Goal: Check status

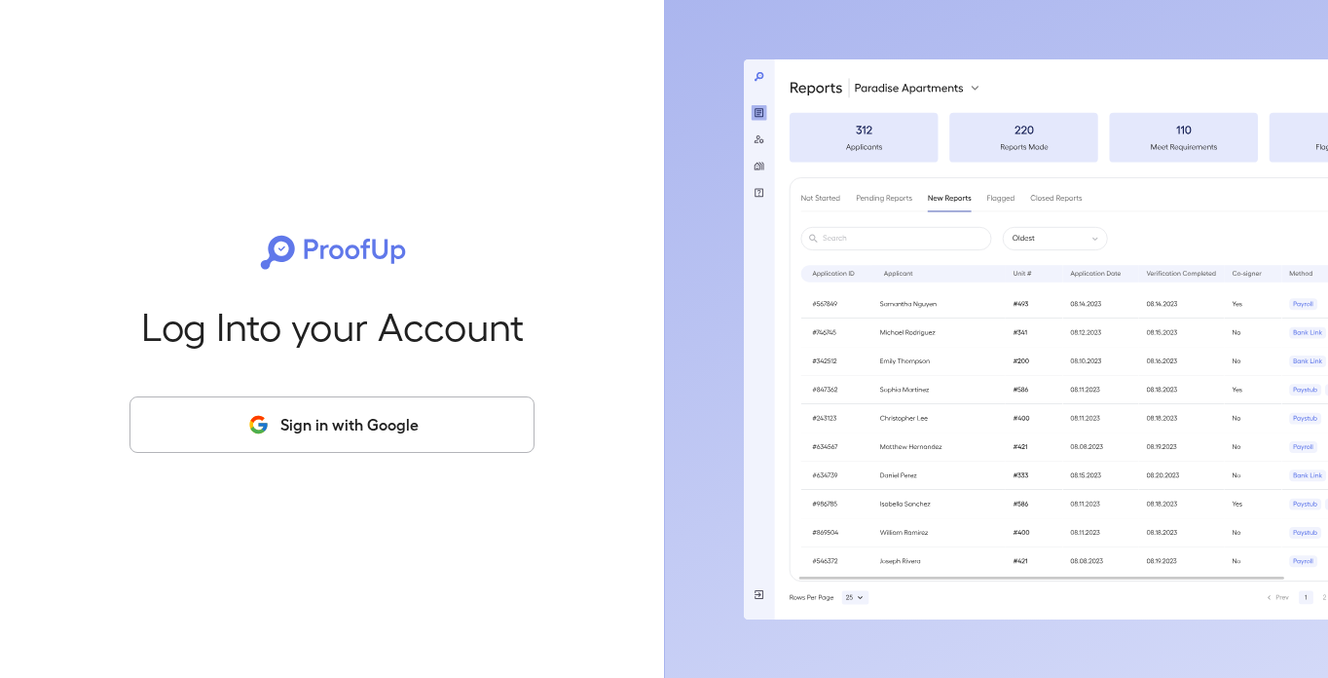
click at [354, 419] on button "Sign in with Google" at bounding box center [331, 424] width 405 height 56
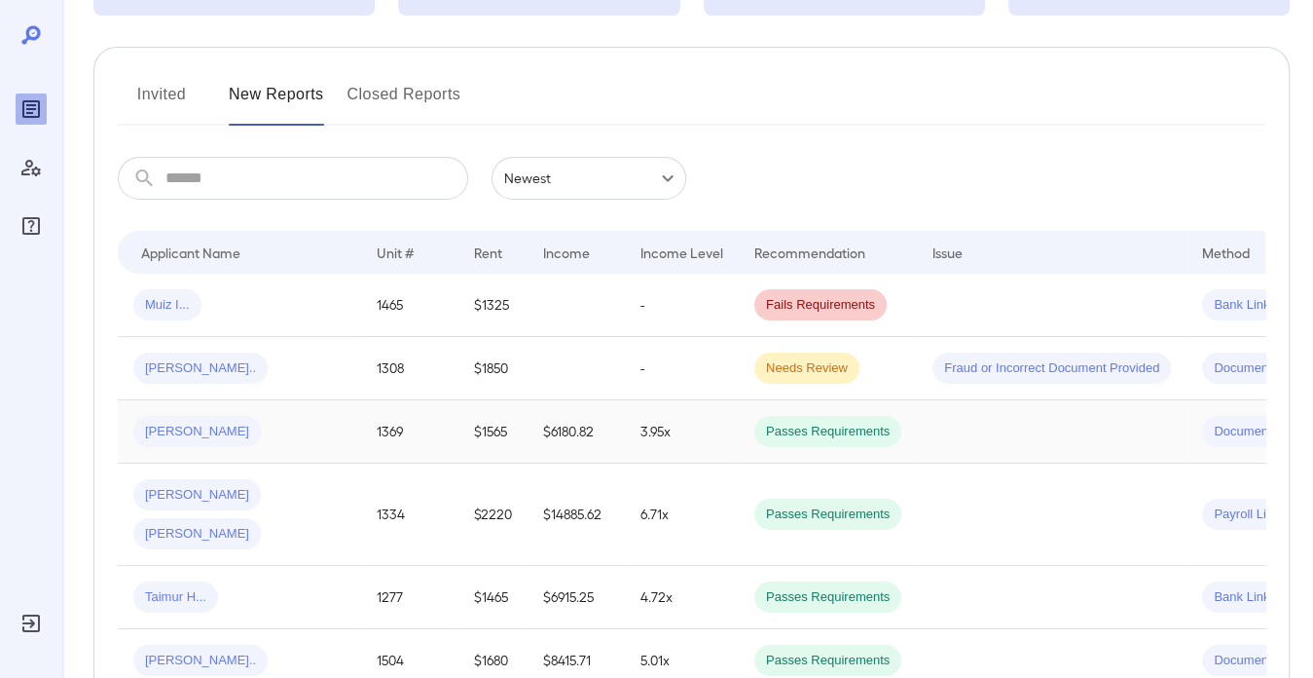
scroll to position [292, 0]
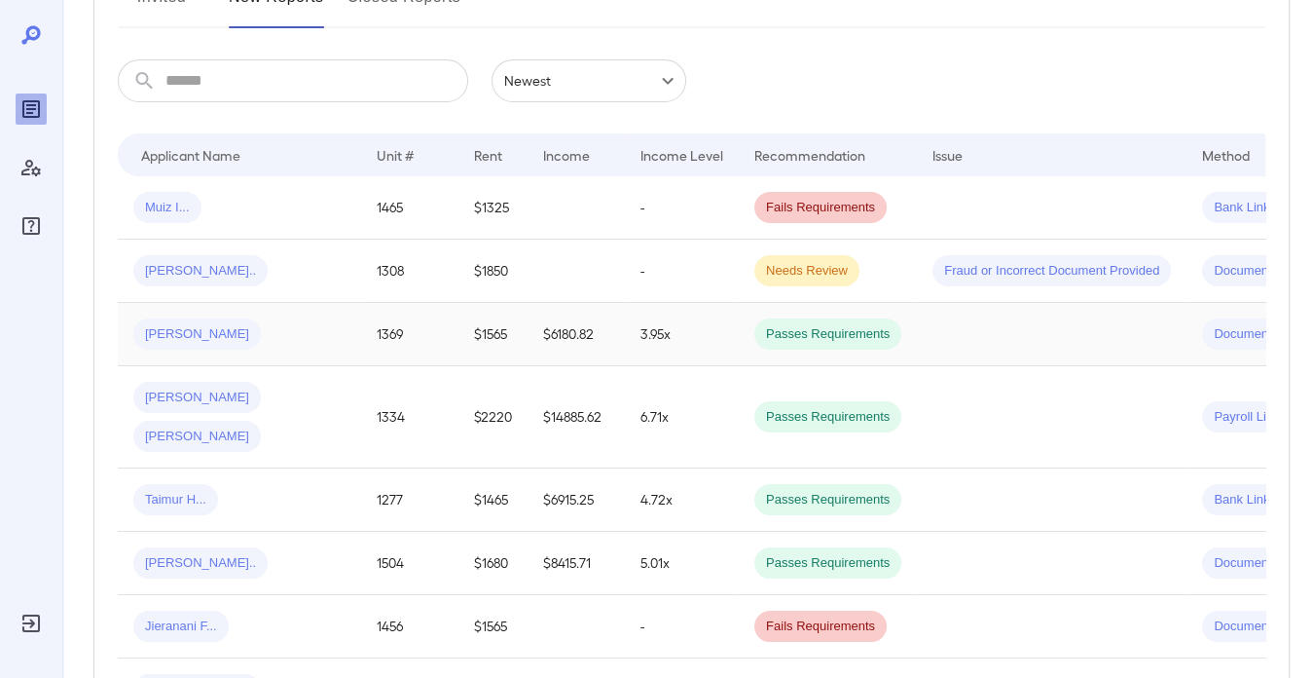
click at [393, 346] on td "1369" at bounding box center [409, 334] width 97 height 63
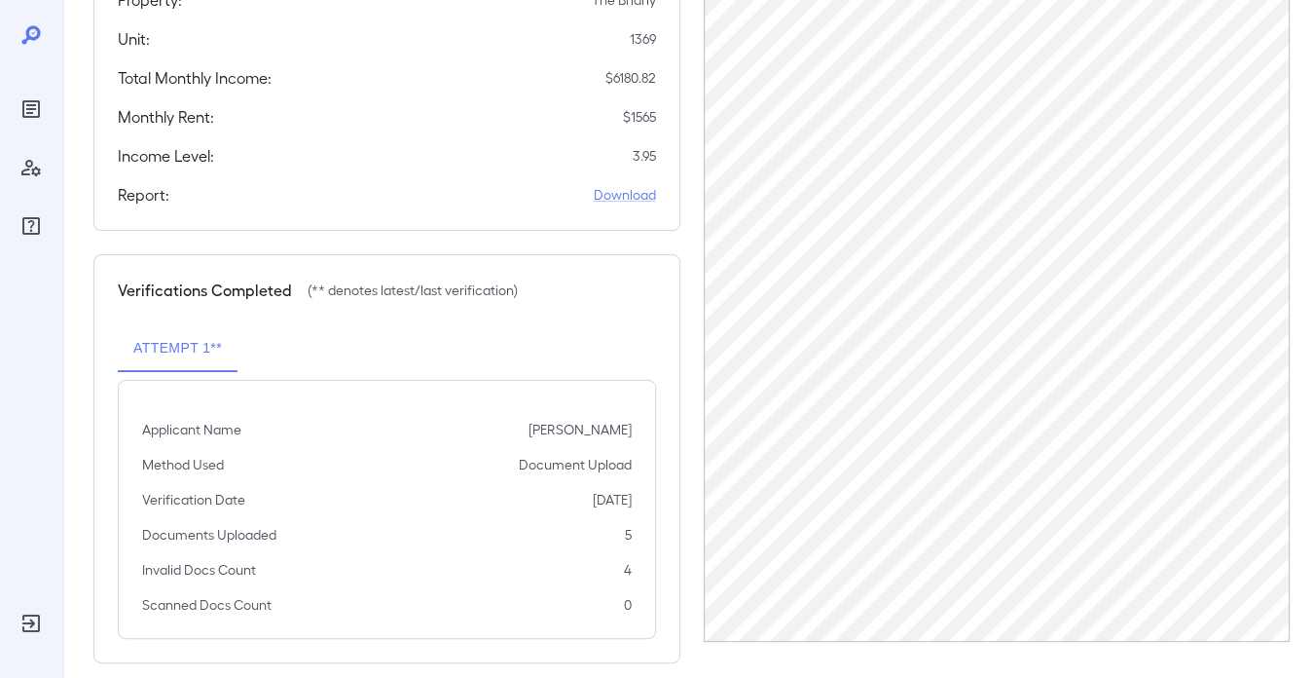
scroll to position [403, 0]
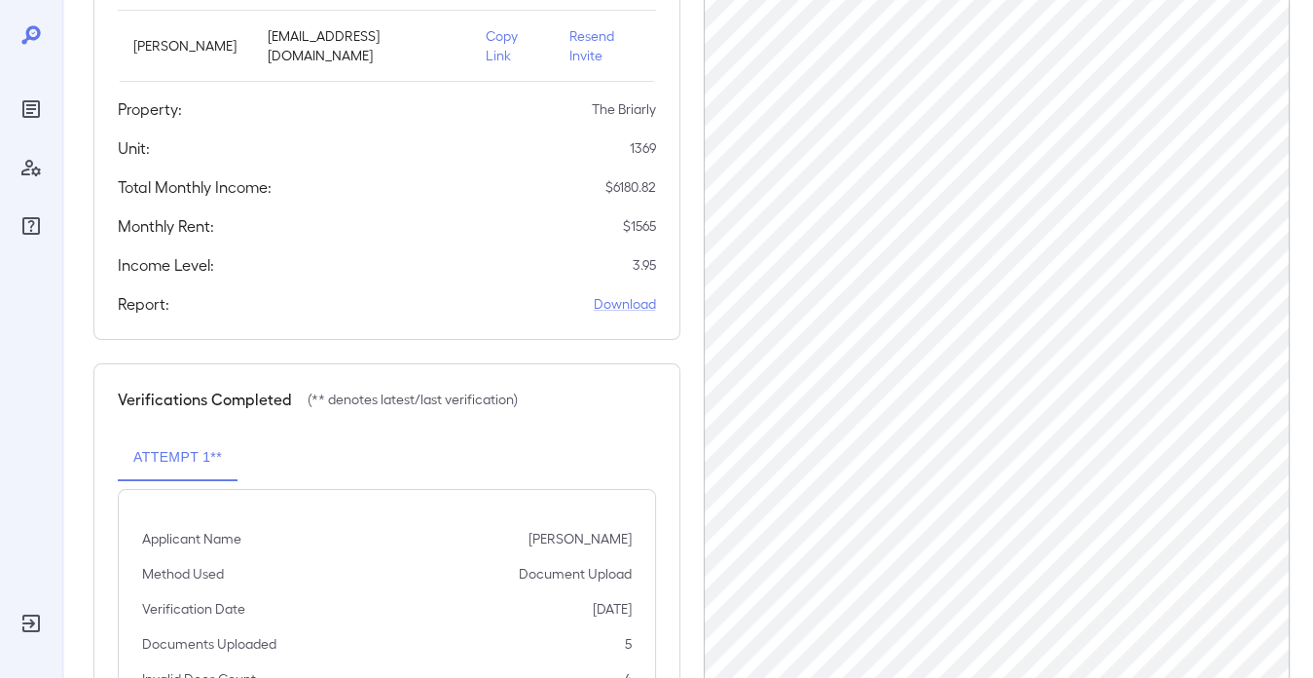
scroll to position [292, 0]
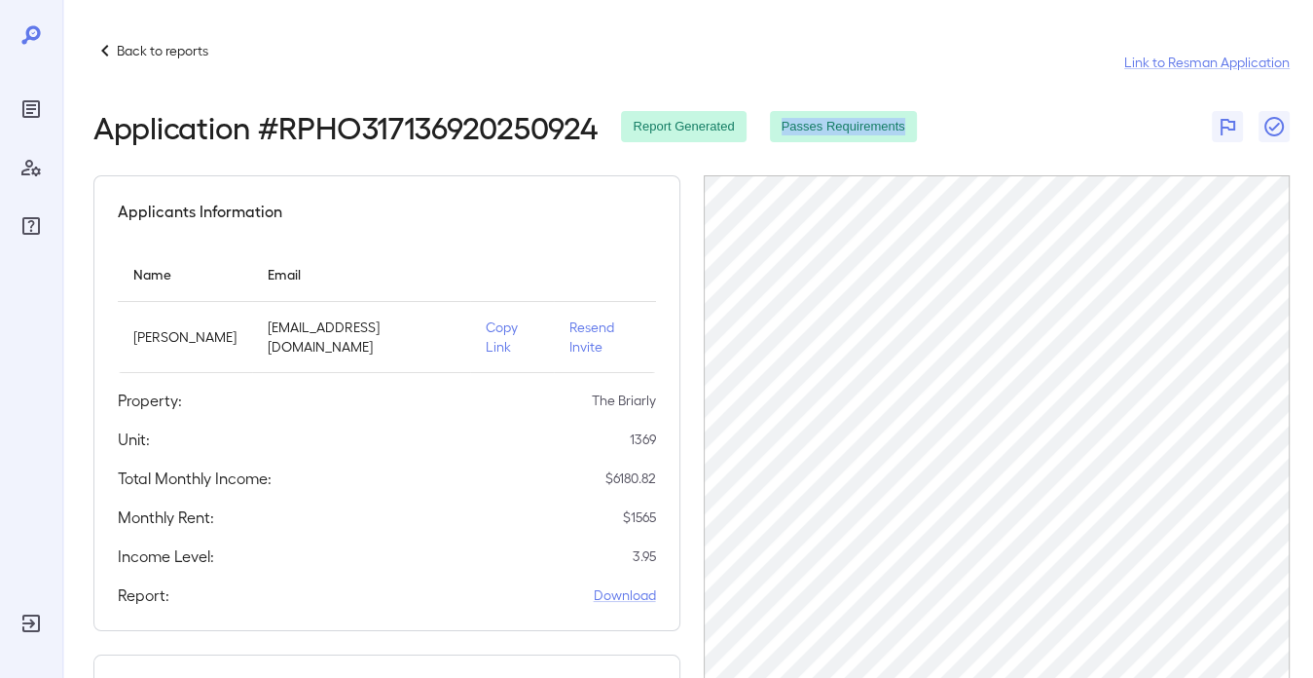
drag, startPoint x: 1003, startPoint y: 124, endPoint x: 1085, endPoint y: 128, distance: 82.9
click at [1085, 128] on div "Application # RPHO317136920250924 Report Generated Passes Requirements" at bounding box center [691, 126] width 1196 height 35
